Goal: Transaction & Acquisition: Purchase product/service

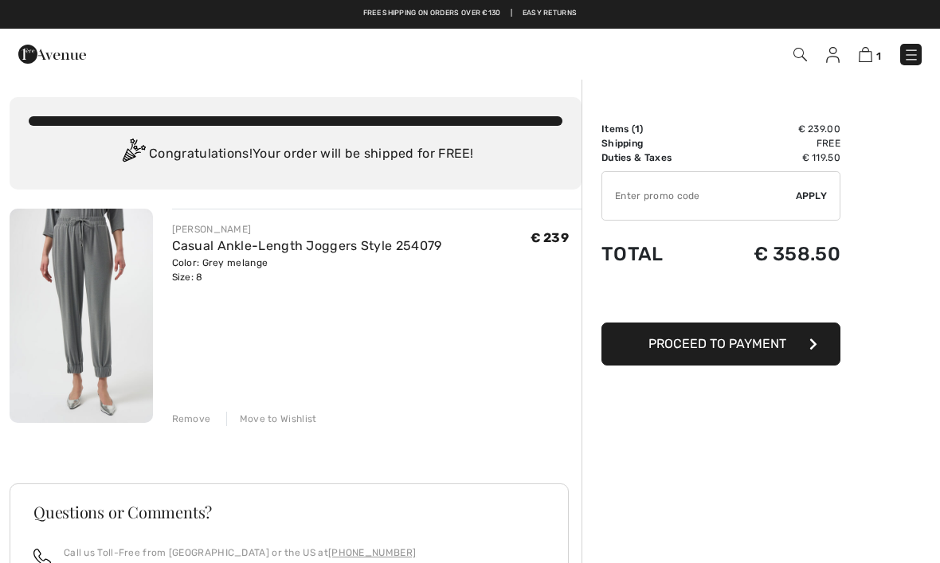
click at [752, 350] on span "Proceed to Payment" at bounding box center [717, 343] width 138 height 15
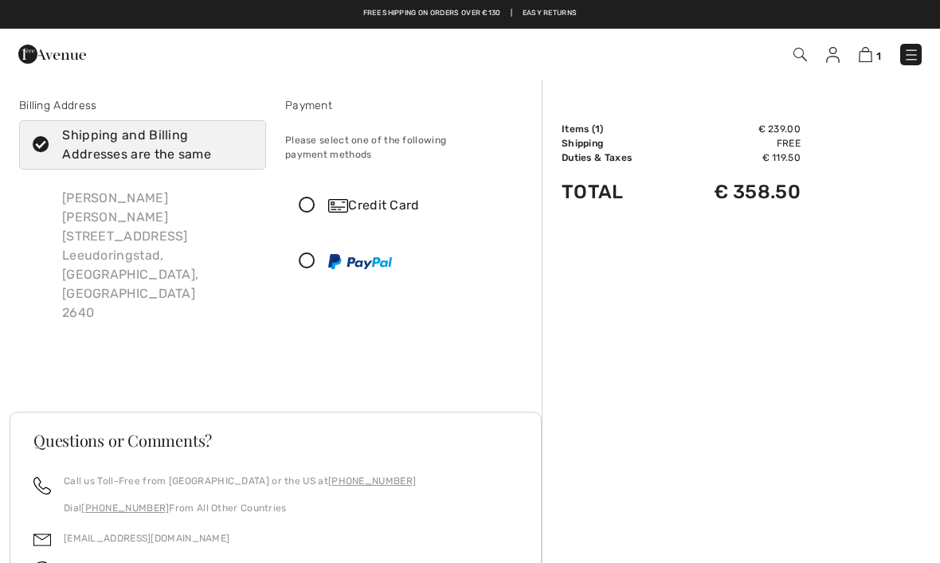
click at [315, 197] on icon at bounding box center [307, 205] width 42 height 17
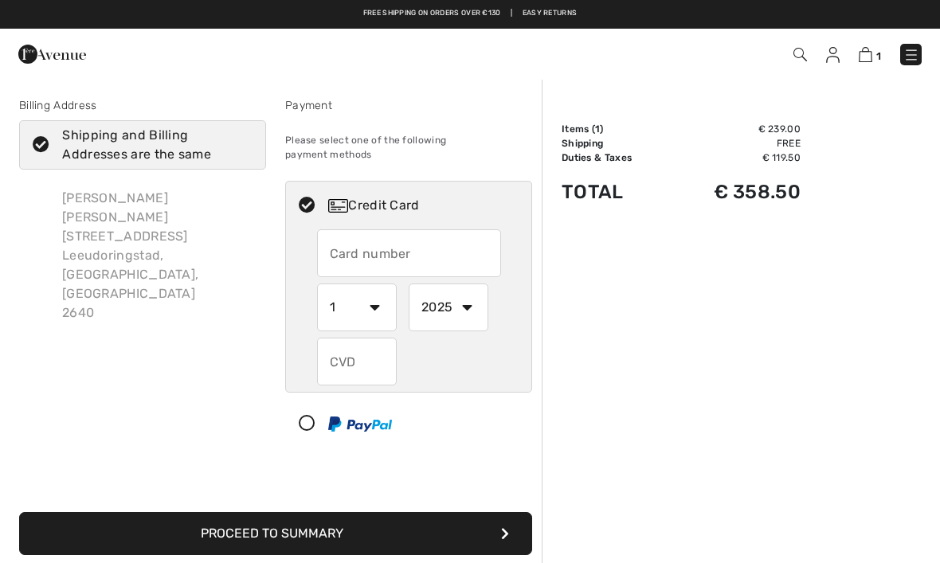
click at [389, 233] on input "text" at bounding box center [409, 253] width 184 height 48
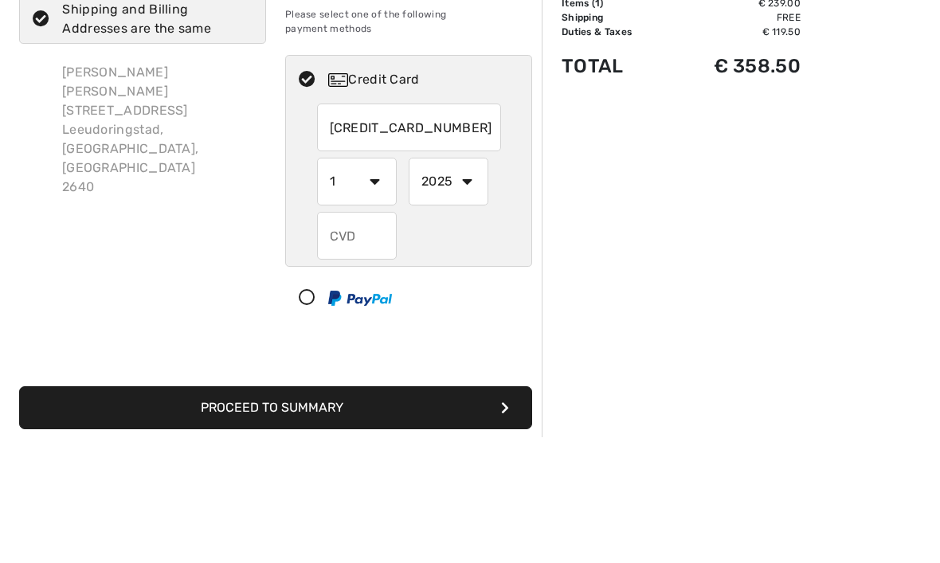
type input "[CREDIT_CARD_NUMBER]"
click at [380, 283] on select "1 2 3 4 5 6 7 8 9 10 11 12" at bounding box center [357, 307] width 80 height 48
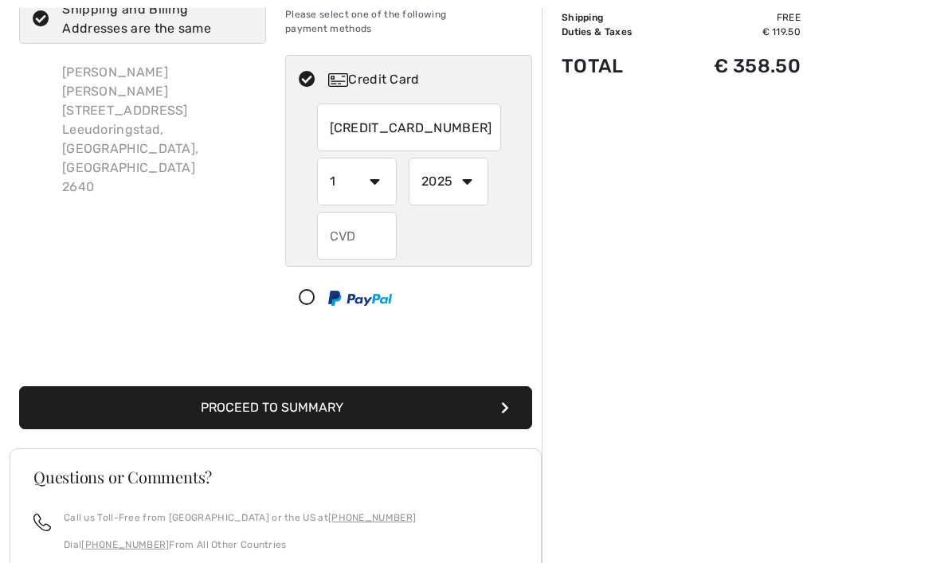
select select "4"
click at [478, 169] on select "2025 2026 2027 2028 2029 2030 2031 2032 2033 2034 2035" at bounding box center [448, 182] width 80 height 48
select select "2027"
click at [372, 232] on input "text" at bounding box center [357, 236] width 80 height 48
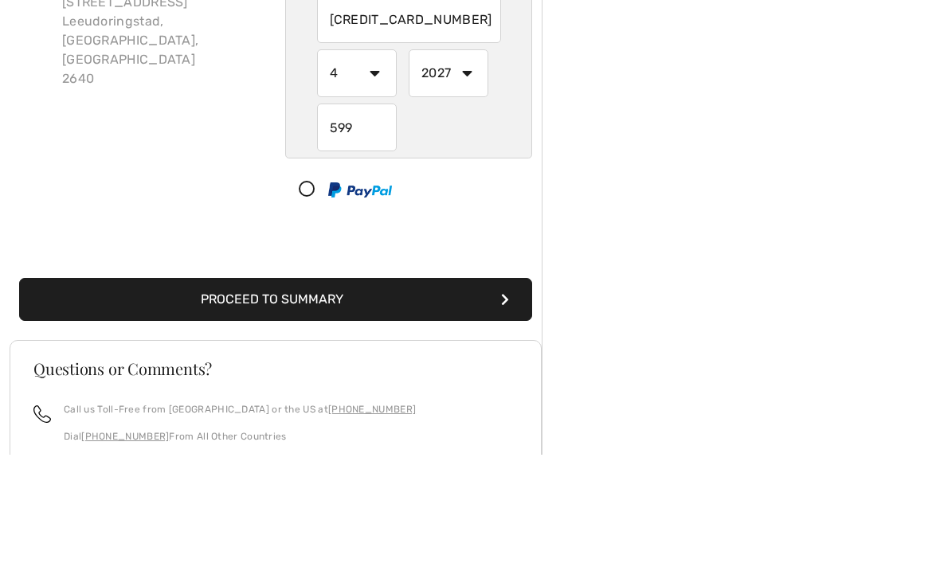
scroll to position [234, 0]
type input "599"
click at [436, 279] on button "Proceed to Summary" at bounding box center [275, 299] width 513 height 43
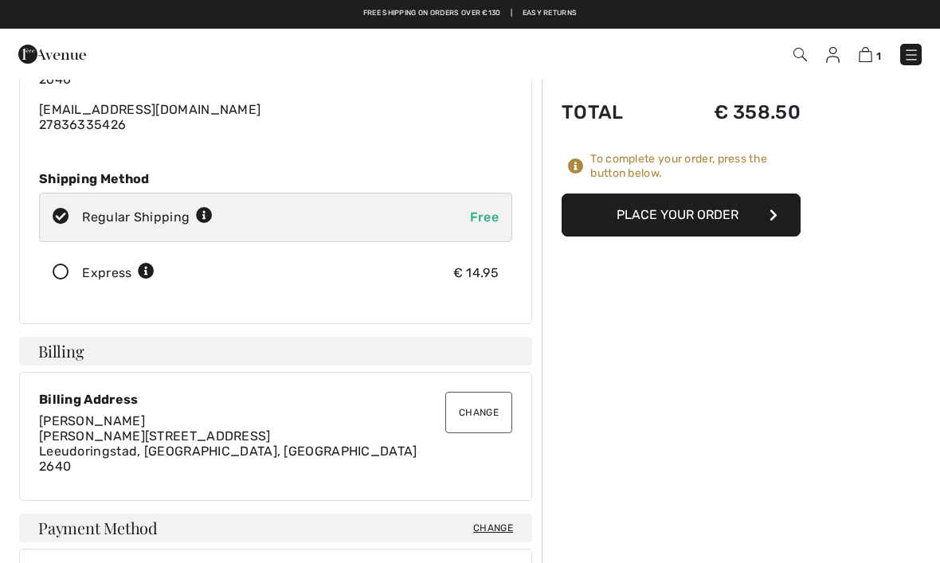
scroll to position [143, 0]
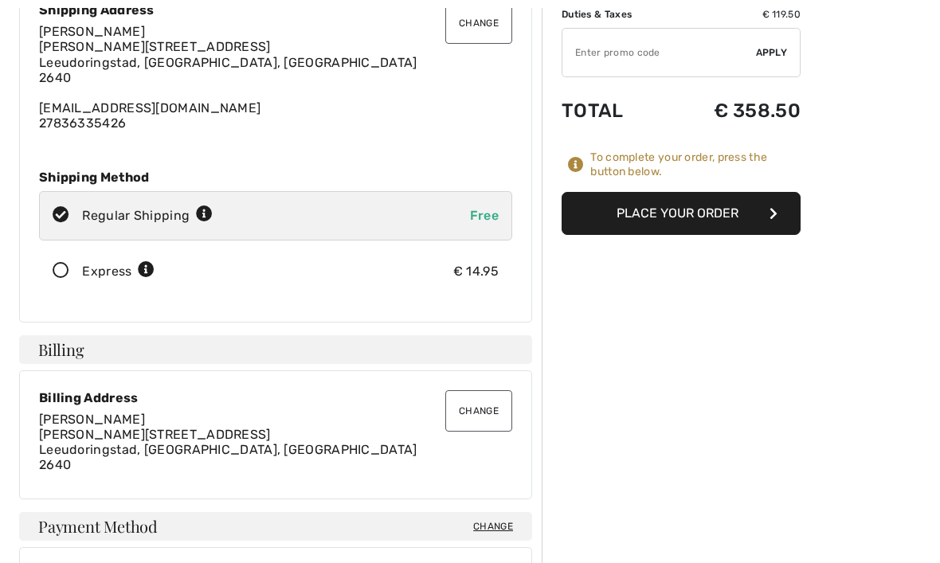
click at [708, 212] on button "Place Your Order" at bounding box center [680, 213] width 239 height 43
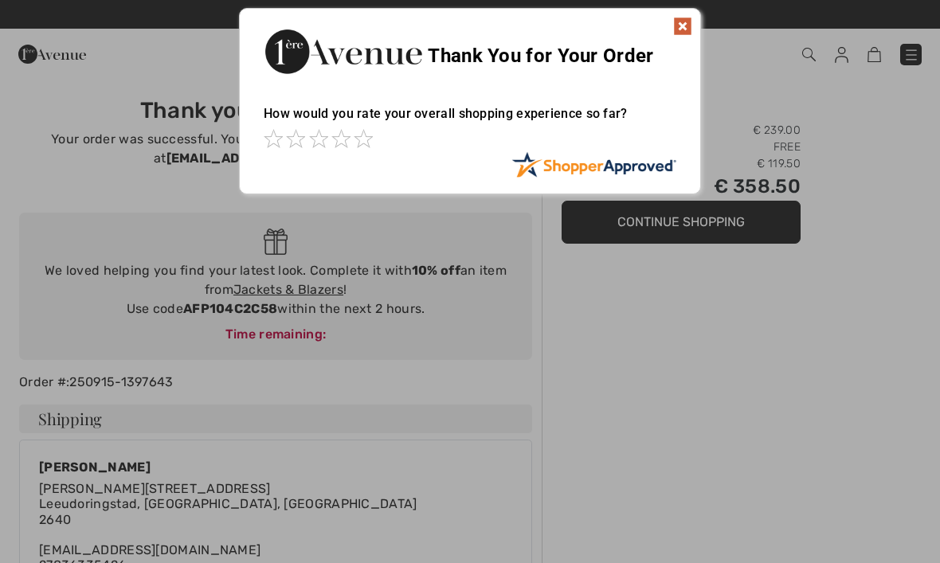
click at [688, 29] on img at bounding box center [682, 26] width 19 height 19
